Goal: Check status: Check status

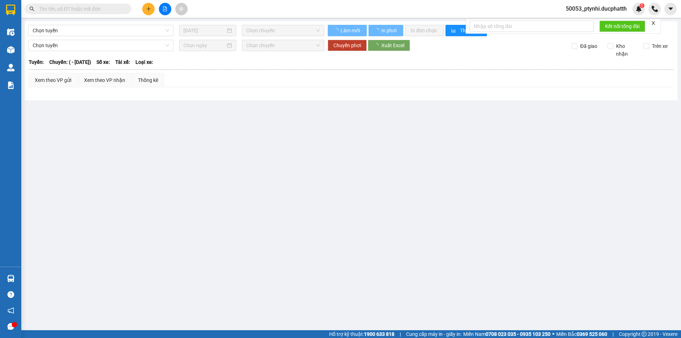
type input "[DATE]"
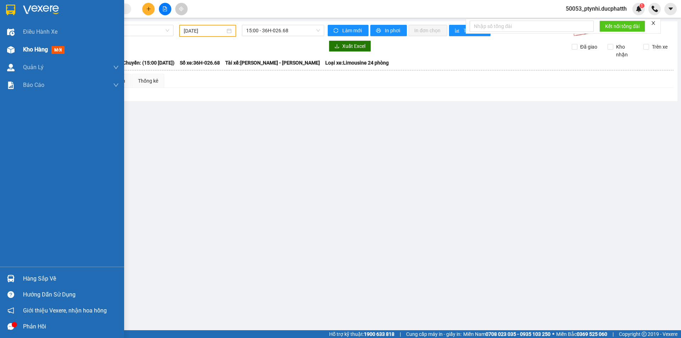
click at [12, 53] on img at bounding box center [10, 49] width 7 height 7
